Goal: Information Seeking & Learning: Learn about a topic

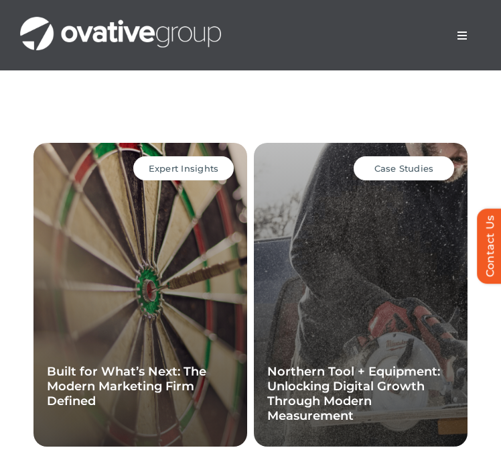
scroll to position [4127, 0]
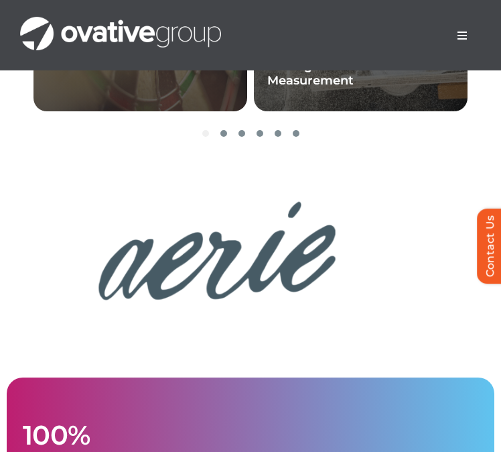
click at [455, 42] on button "Toggle Navigation" at bounding box center [463, 35] width 38 height 27
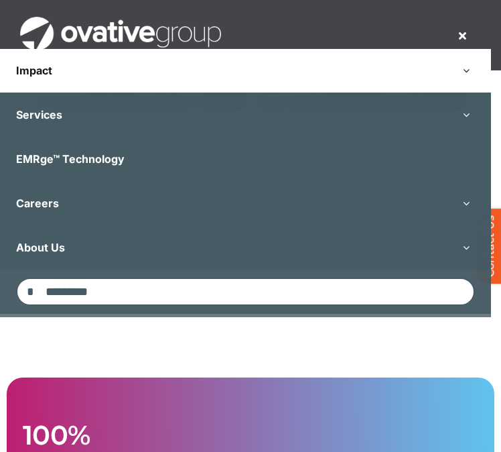
click at [476, 68] on button "Open submenu of Impact" at bounding box center [467, 71] width 50 height 44
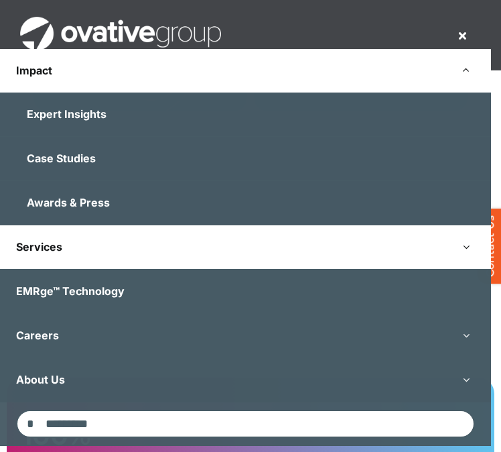
click at [472, 245] on button "Open submenu of Services" at bounding box center [467, 247] width 50 height 44
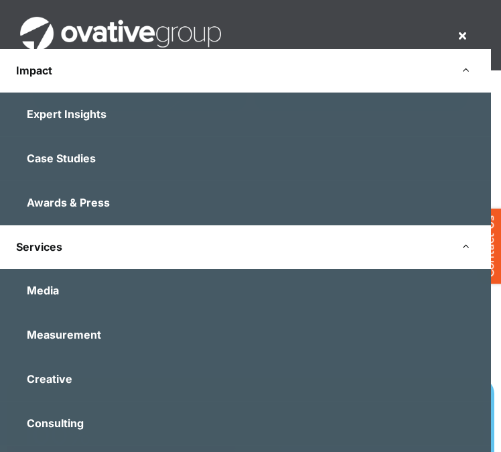
click at [471, 66] on button "Open submenu of Impact" at bounding box center [467, 71] width 50 height 44
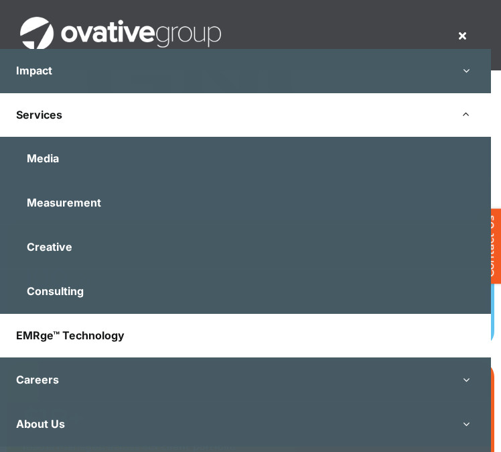
scroll to position [4285, 0]
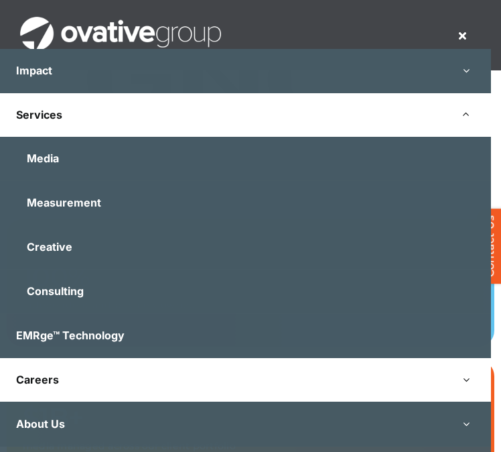
click at [474, 380] on button "Open submenu of Careers" at bounding box center [467, 380] width 50 height 44
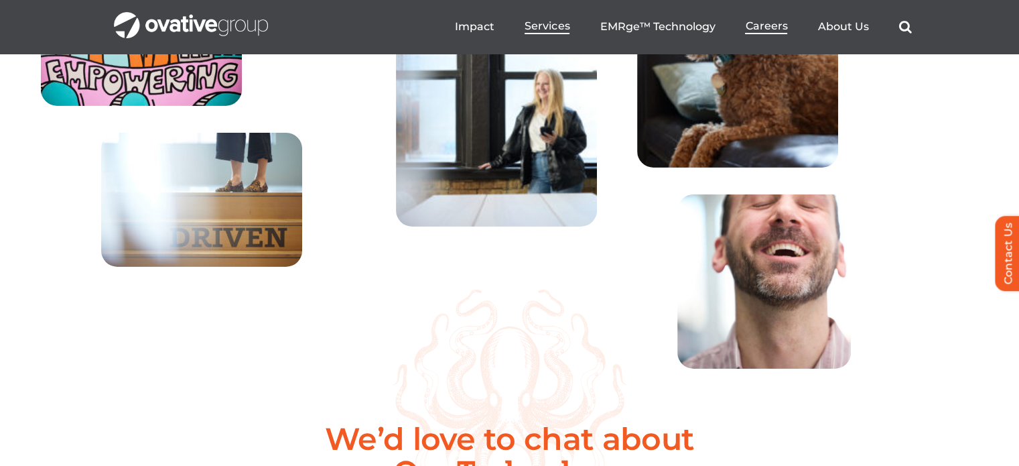
scroll to position [4412, 0]
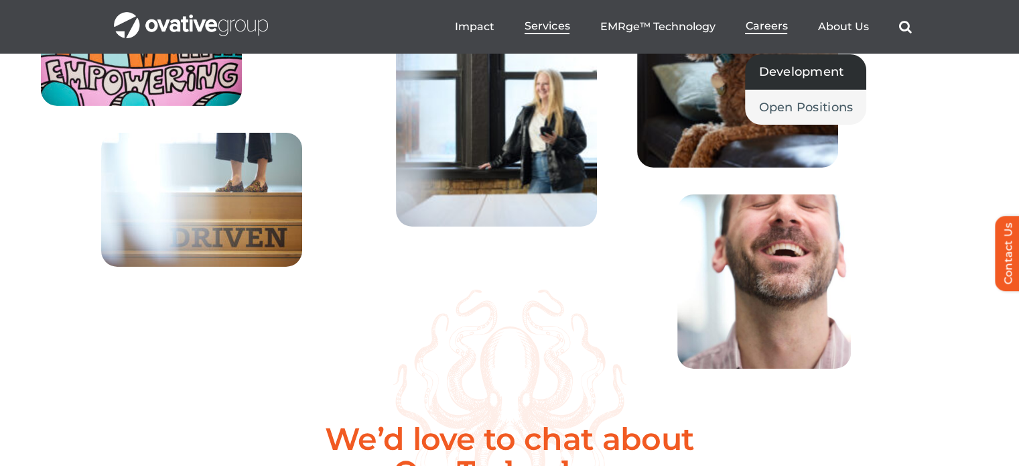
click at [499, 82] on link "Development" at bounding box center [805, 71] width 121 height 35
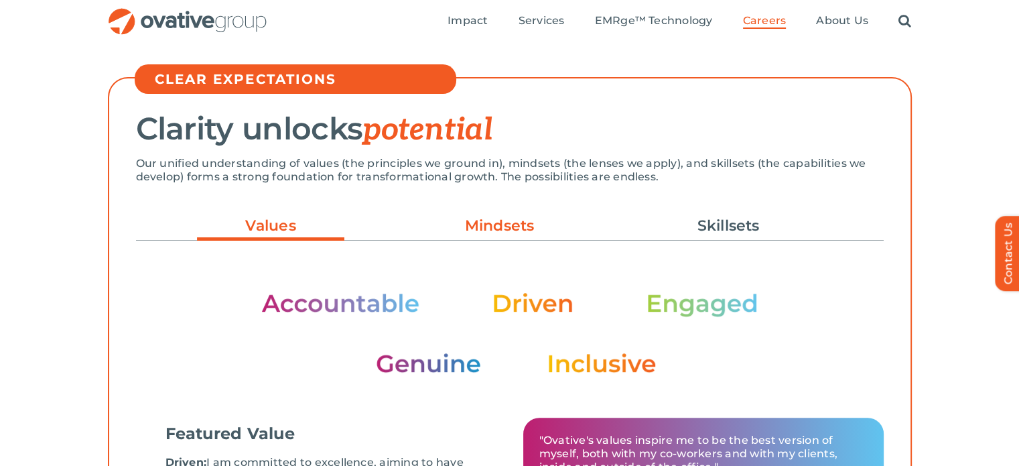
click at [512, 220] on link "Mindsets" at bounding box center [499, 225] width 147 height 23
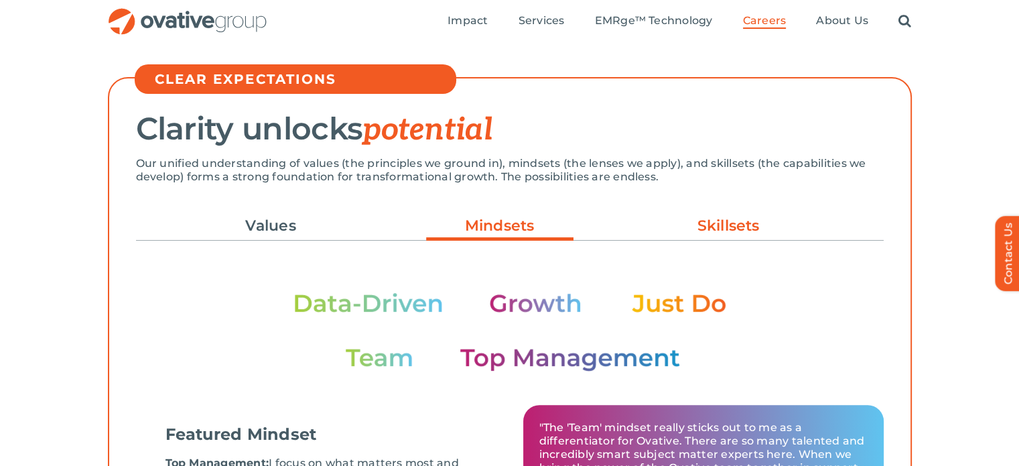
click at [671, 229] on link "Skillsets" at bounding box center [728, 225] width 147 height 23
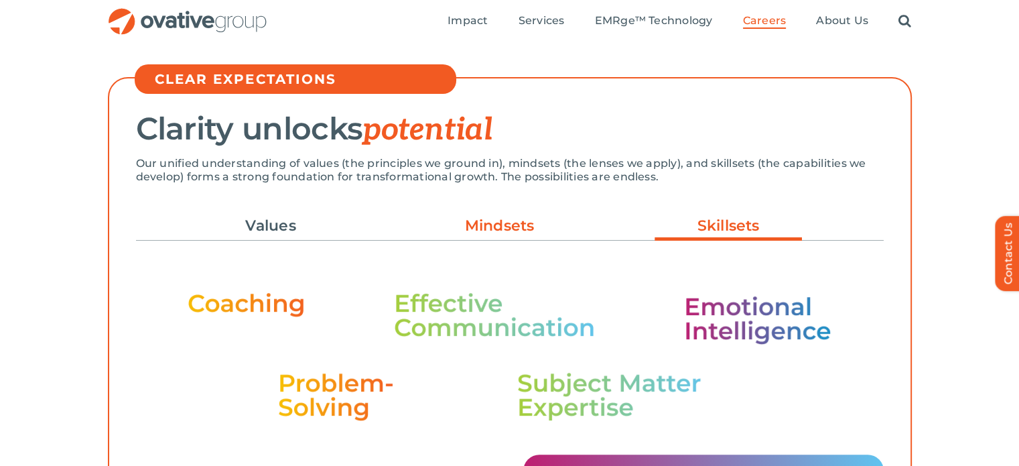
click at [552, 233] on link "Mindsets" at bounding box center [499, 225] width 147 height 23
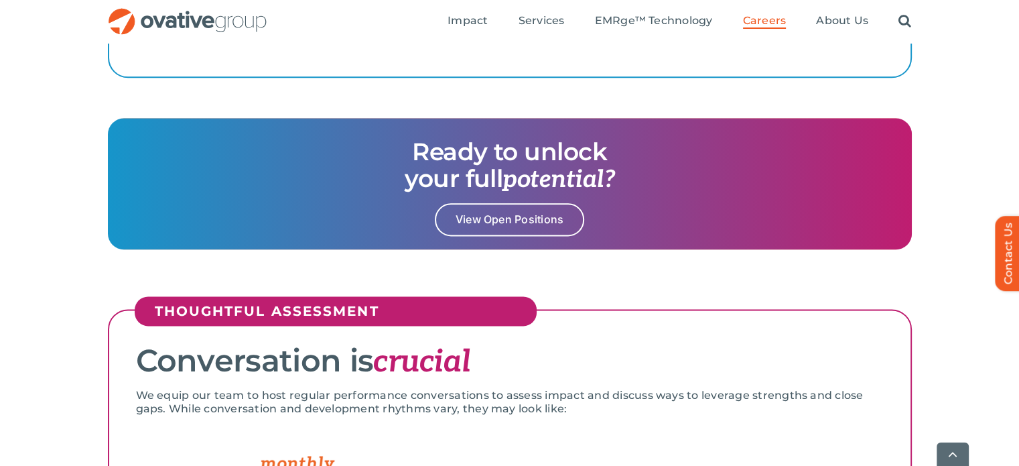
scroll to position [1702, 0]
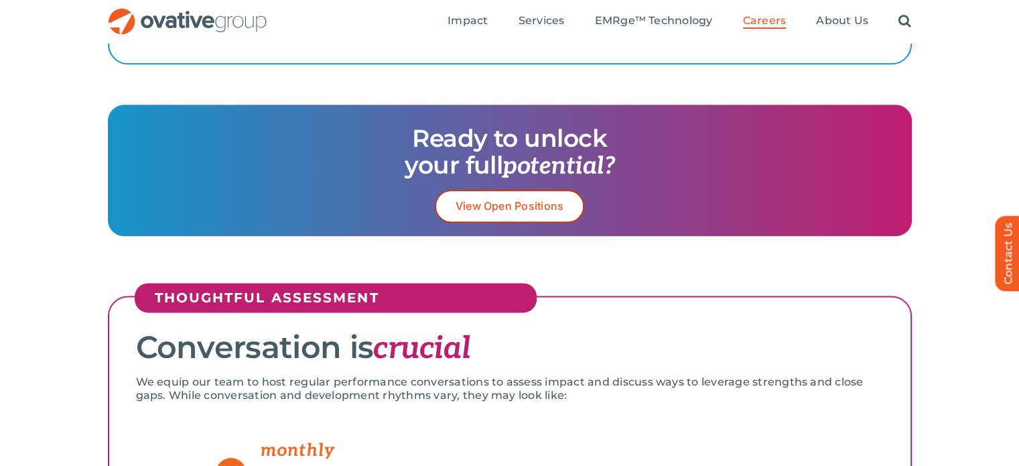
click at [499, 210] on span "View Open Positions" at bounding box center [510, 206] width 109 height 13
